Goal: Task Accomplishment & Management: Manage account settings

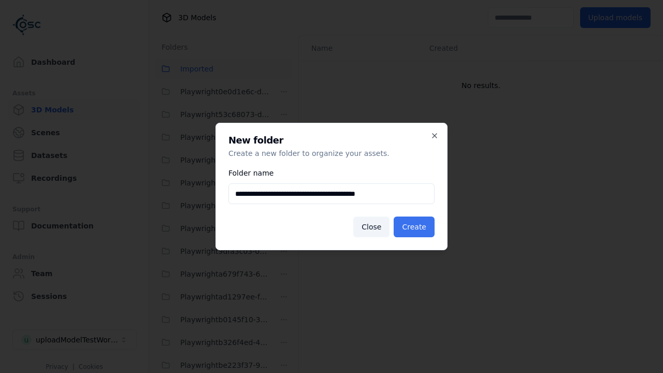
type input "**********"
click at [416, 227] on button "Create" at bounding box center [414, 227] width 41 height 21
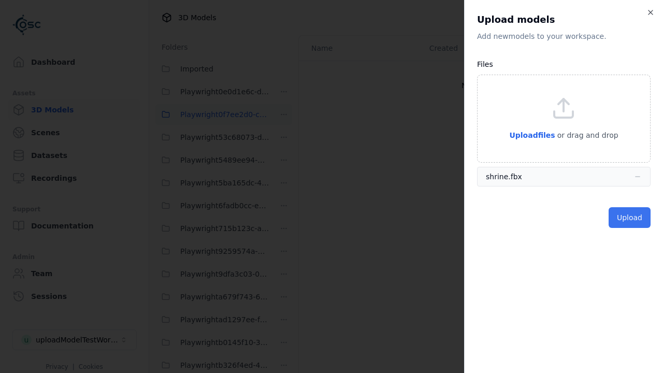
click at [631, 218] on button "Upload" at bounding box center [630, 217] width 42 height 21
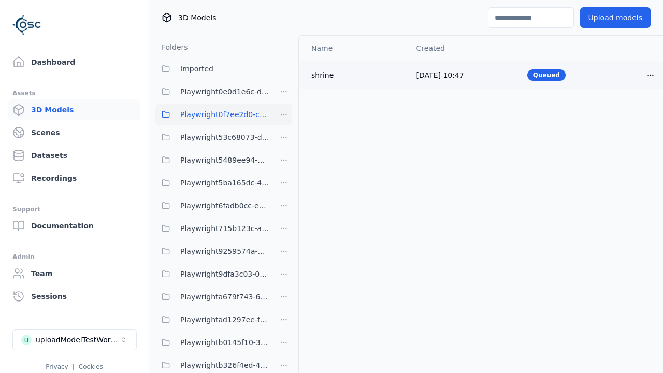
click at [651, 75] on html "Support Dashboard Assets 3D Models Scenes Datasets Recordings Support Documenta…" at bounding box center [331, 186] width 663 height 373
click at [628, 115] on div "Delete" at bounding box center [628, 115] width 61 height 17
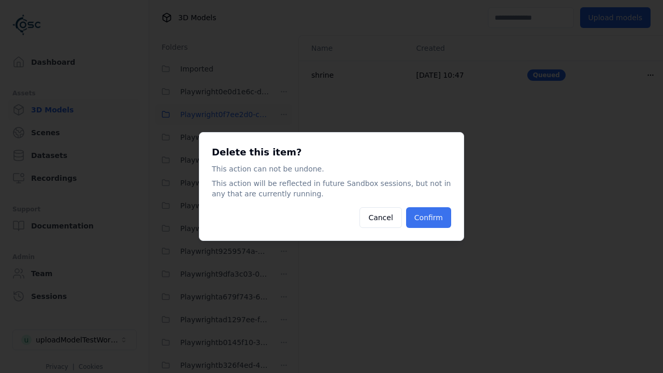
click at [430, 218] on button "Confirm" at bounding box center [428, 217] width 45 height 21
click at [284, 115] on html "Support Dashboard Assets 3D Models Scenes Datasets Recordings Support Documenta…" at bounding box center [331, 186] width 663 height 373
